Goal: Entertainment & Leisure: Consume media (video, audio)

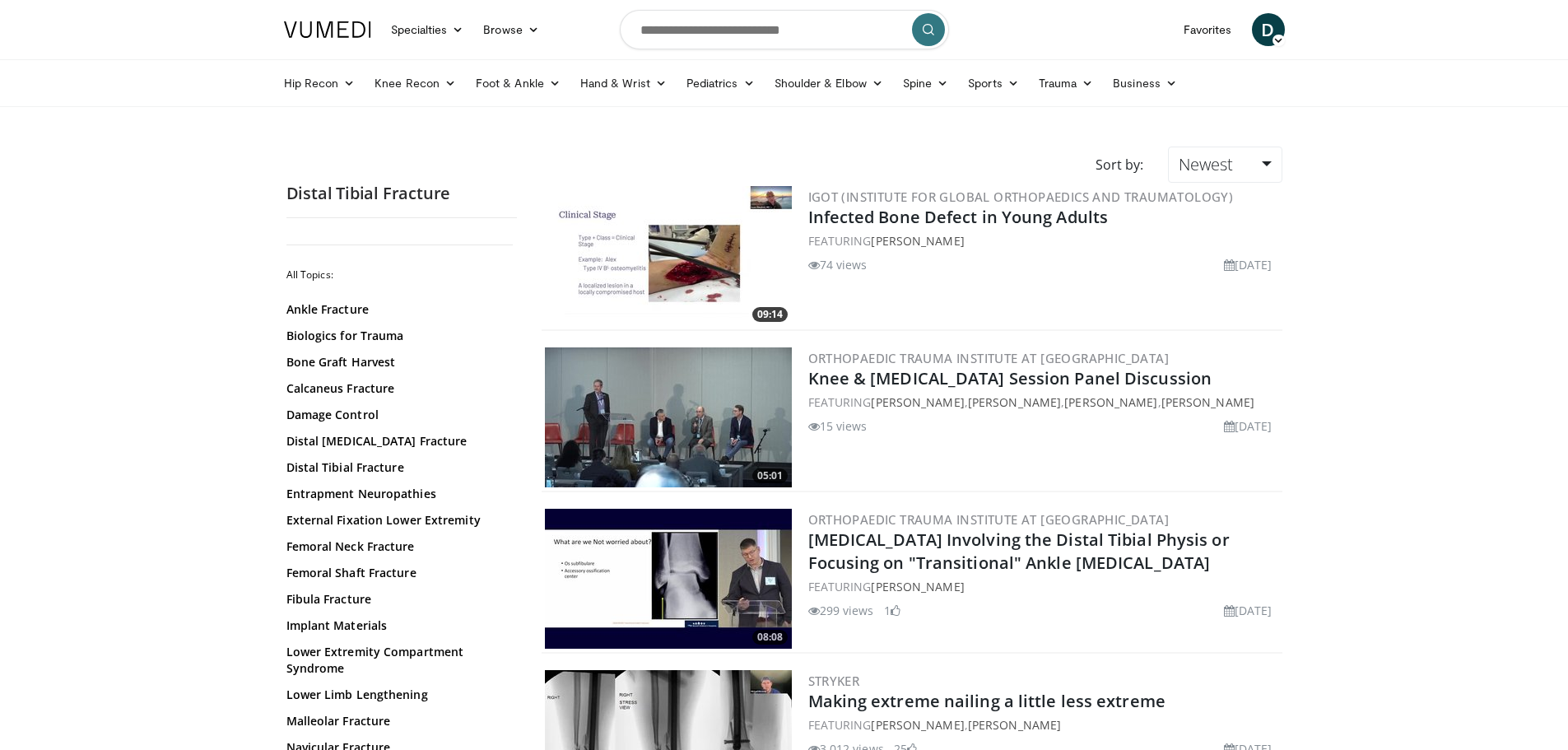
scroll to position [658, 0]
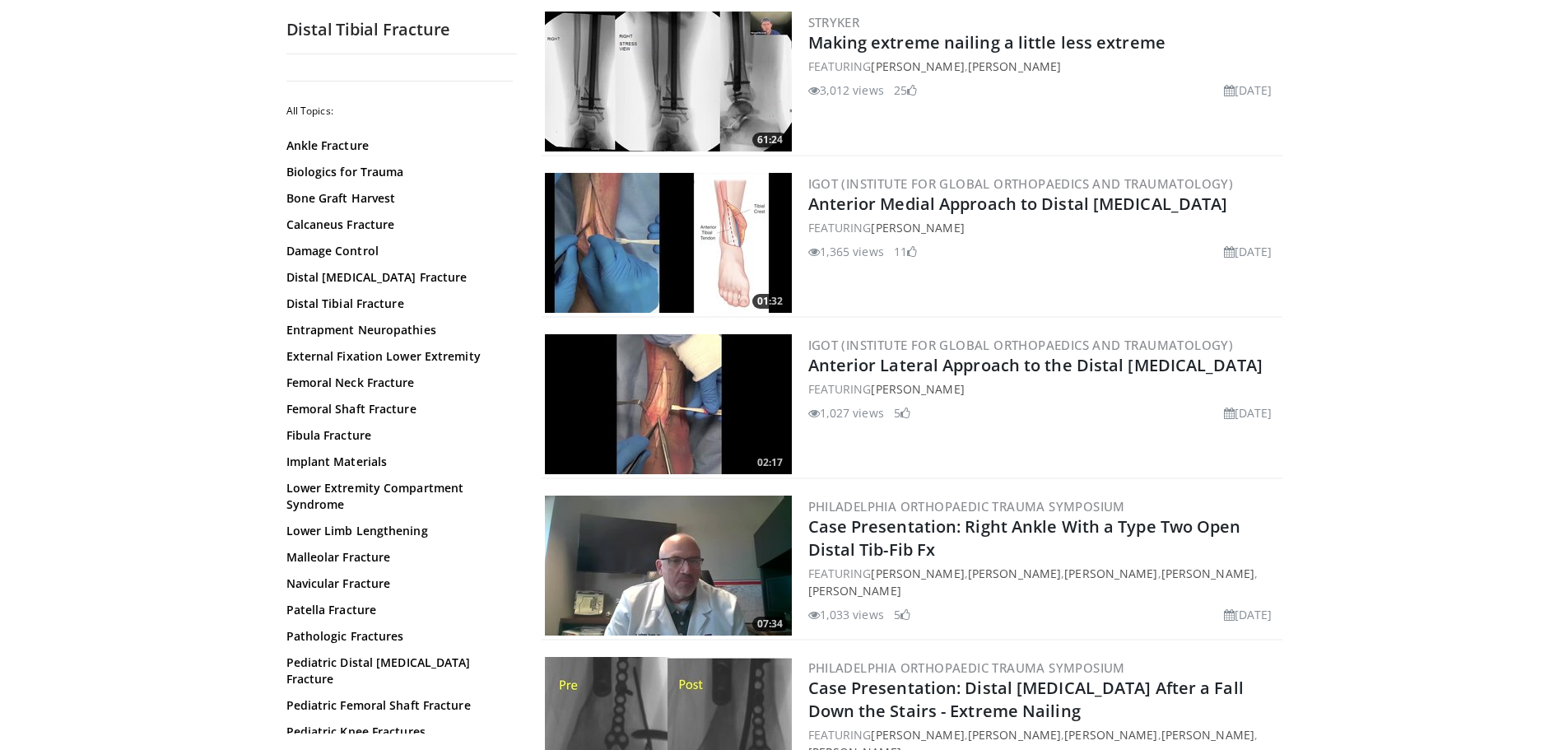
click at [673, 263] on img at bounding box center [668, 242] width 247 height 140
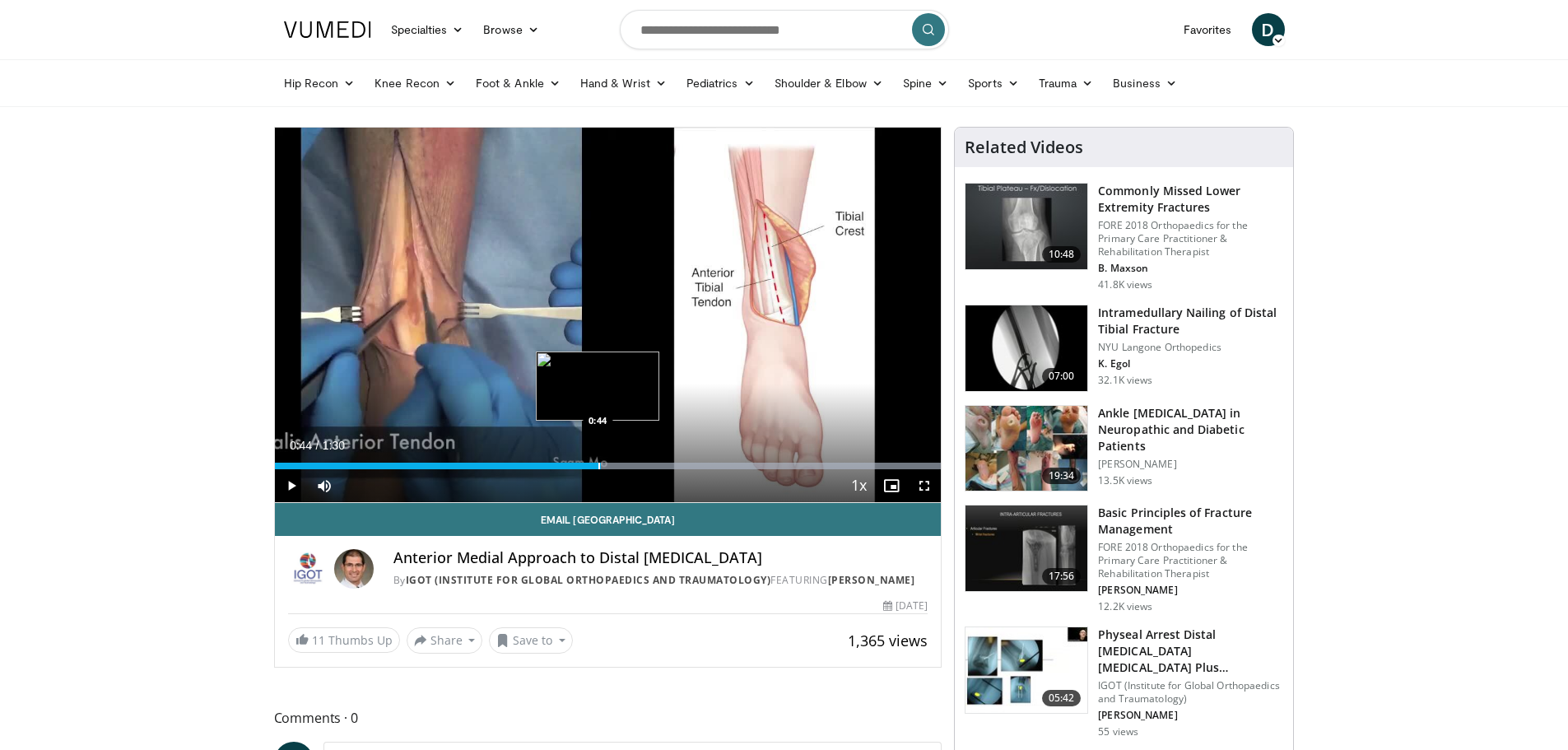
drag, startPoint x: 639, startPoint y: 469, endPoint x: 597, endPoint y: 467, distance: 42.0
click at [598, 467] on div "Progress Bar" at bounding box center [599, 466] width 2 height 7
drag, startPoint x: 611, startPoint y: 468, endPoint x: 568, endPoint y: 471, distance: 43.1
click at [568, 471] on div "Current Time 0:40 / Duration 1:30 Play Skip Backward Skip Forward Mute Loaded :…" at bounding box center [608, 486] width 667 height 33
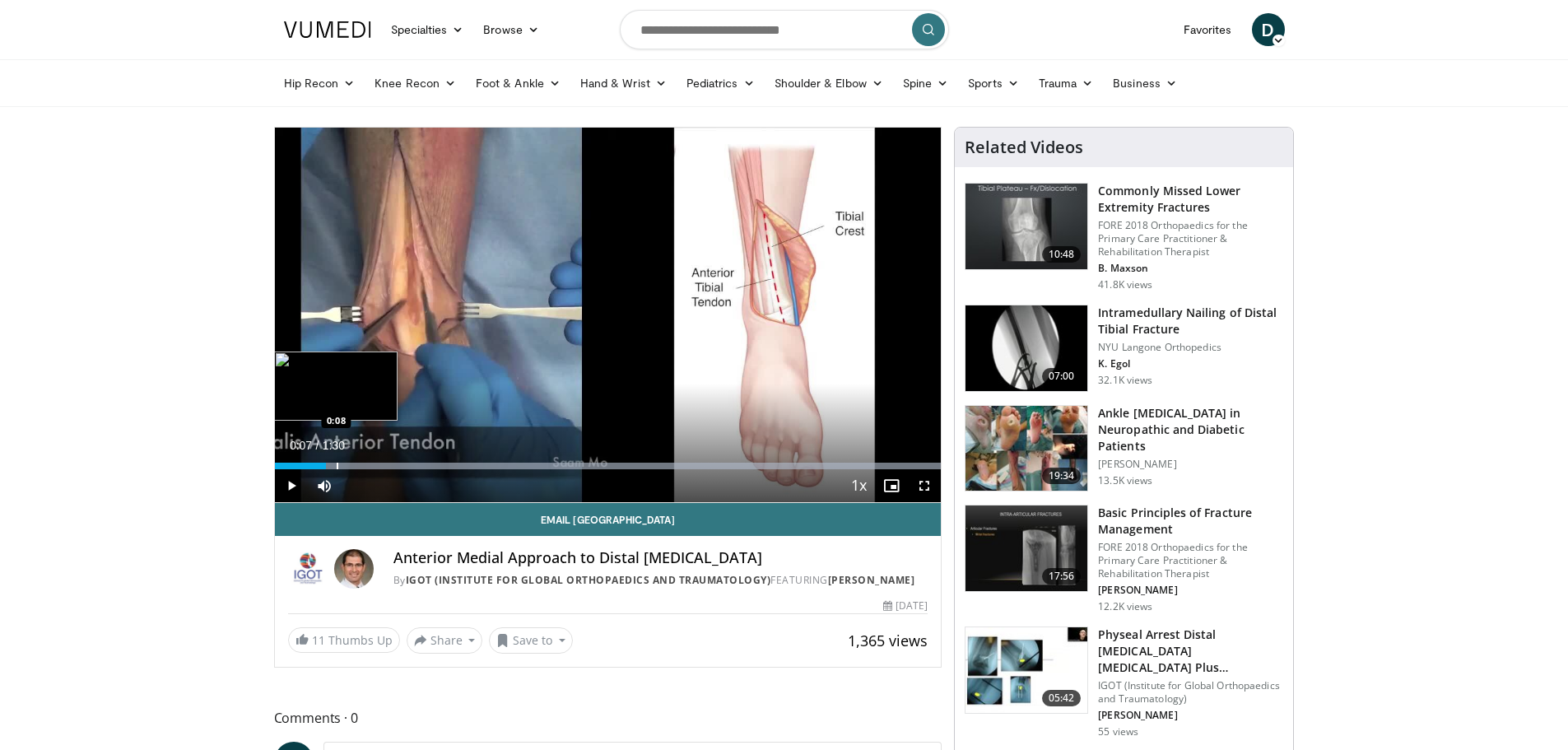
drag, startPoint x: 581, startPoint y: 464, endPoint x: 326, endPoint y: 465, distance: 255.0
click at [326, 465] on div "Loaded : 100.00% 0:07 0:08" at bounding box center [608, 466] width 667 height 7
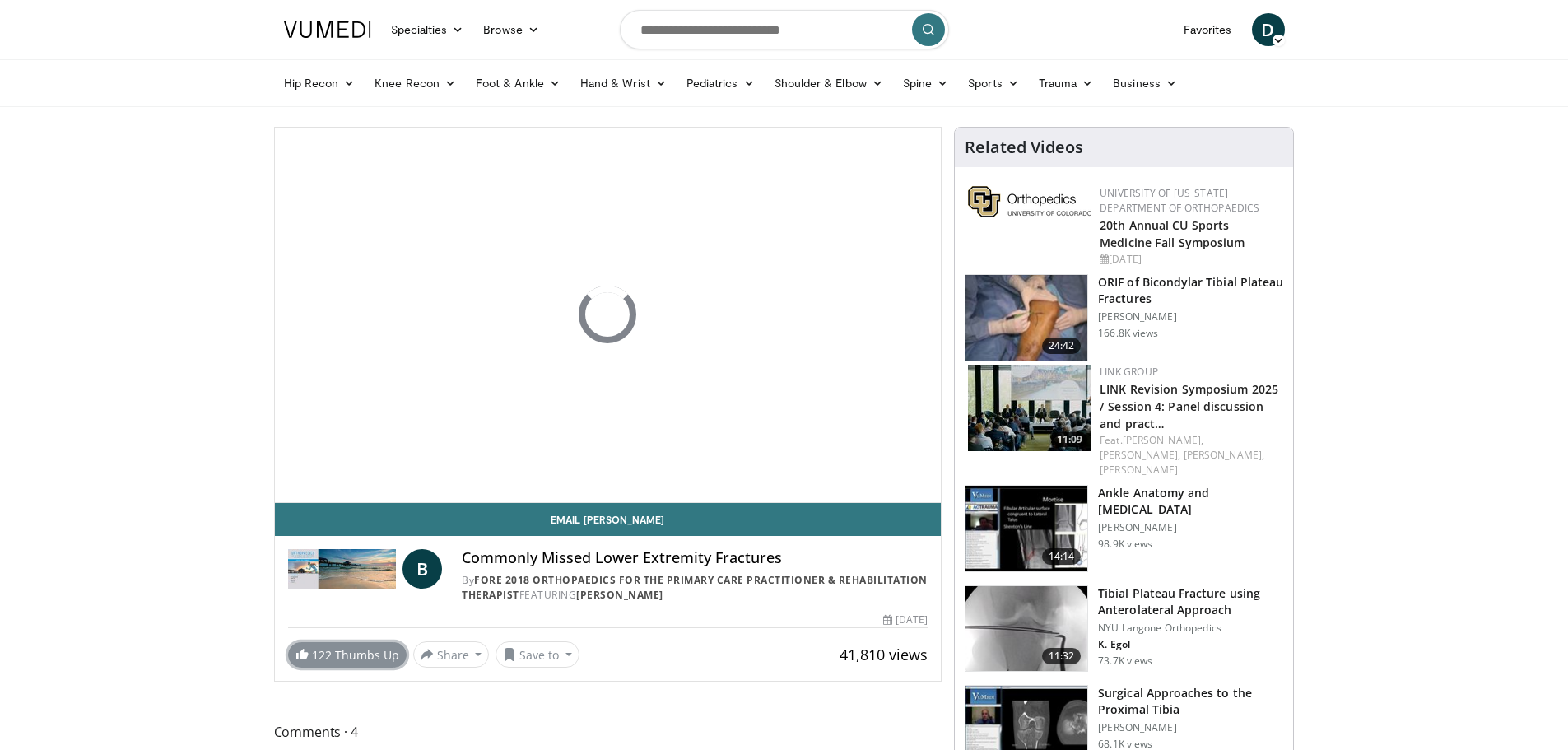
click at [385, 661] on link "122 Thumbs Up" at bounding box center [347, 655] width 118 height 26
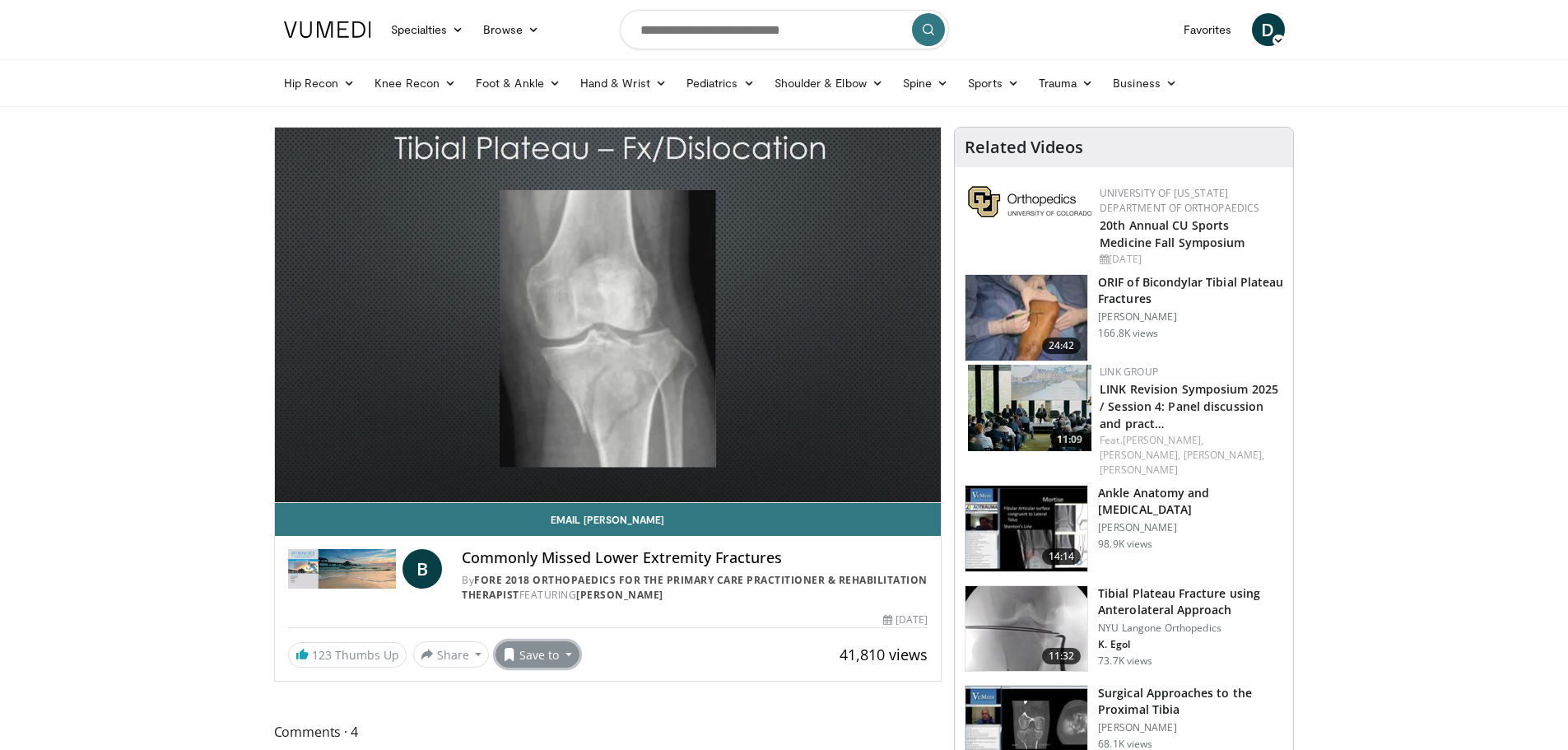
click at [552, 659] on button "Save to" at bounding box center [537, 655] width 84 height 27
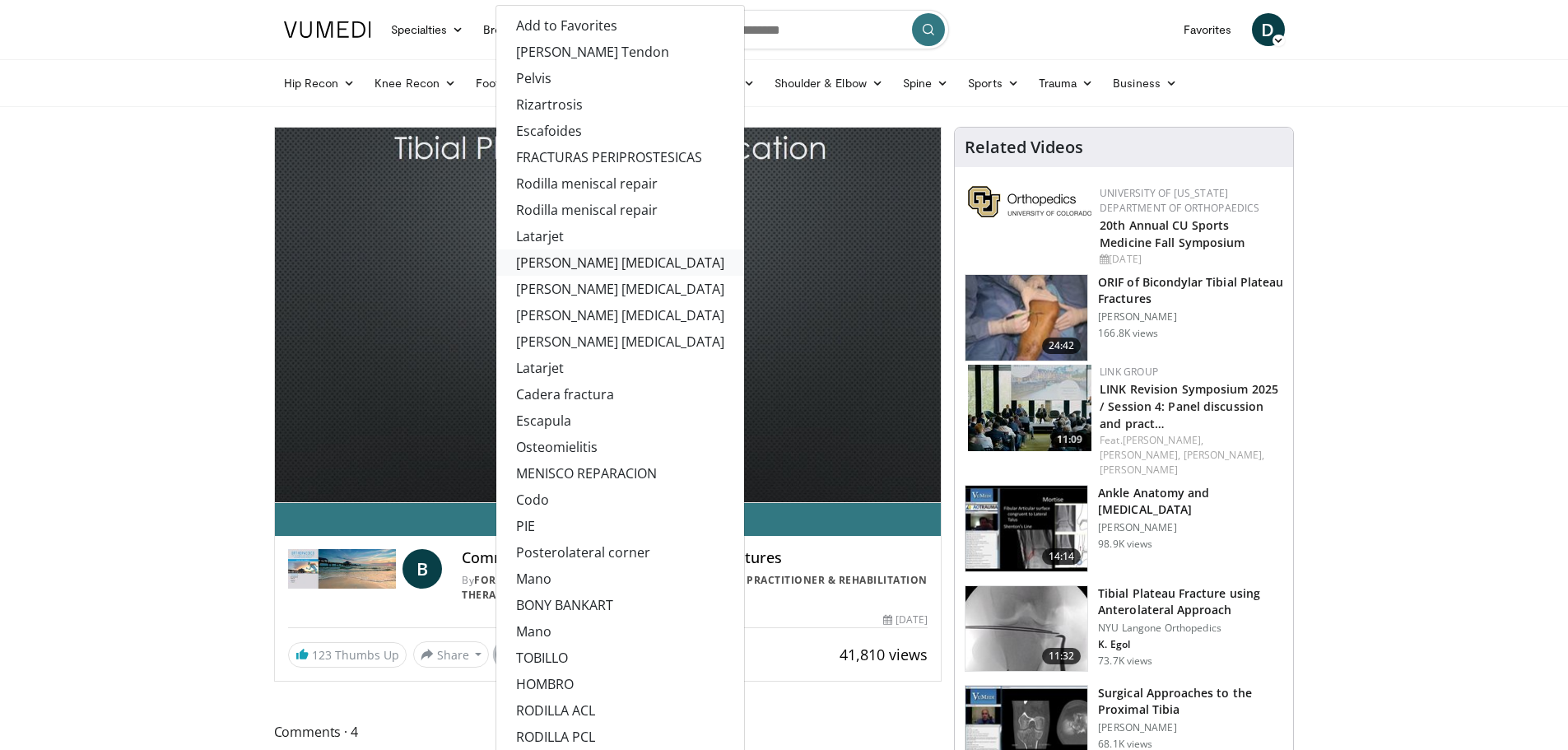
click at [562, 258] on link "[PERSON_NAME] [MEDICAL_DATA]" at bounding box center [620, 262] width 248 height 27
